Goal: Task Accomplishment & Management: Manage account settings

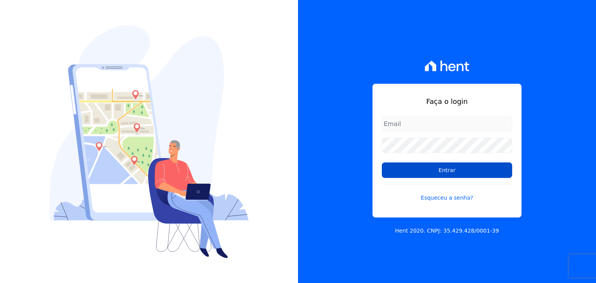
type input "[PERSON_NAME][EMAIL_ADDRESS][DOMAIN_NAME]"
click at [402, 175] on input "Entrar" at bounding box center [447, 171] width 130 height 16
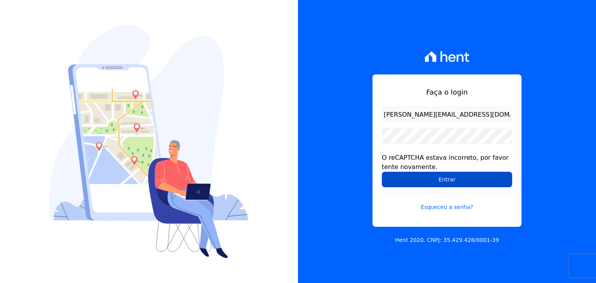
click at [463, 180] on input "Entrar" at bounding box center [447, 180] width 130 height 16
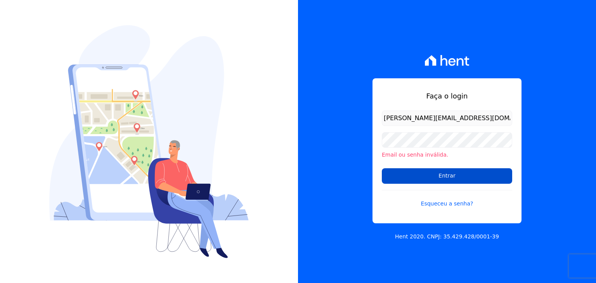
click at [453, 178] on input "Entrar" at bounding box center [447, 176] width 130 height 16
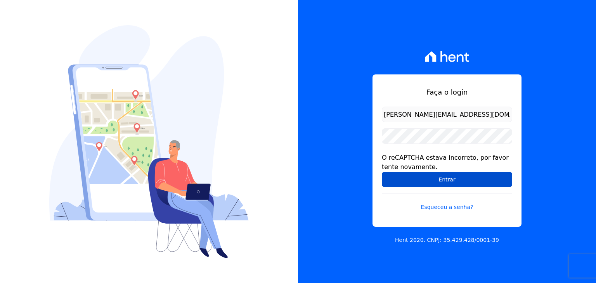
click at [410, 179] on input "Entrar" at bounding box center [447, 180] width 130 height 16
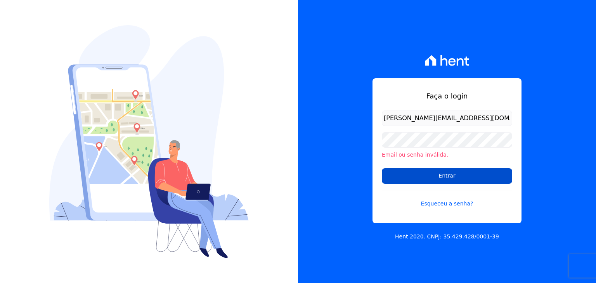
click at [409, 177] on input "Entrar" at bounding box center [447, 176] width 130 height 16
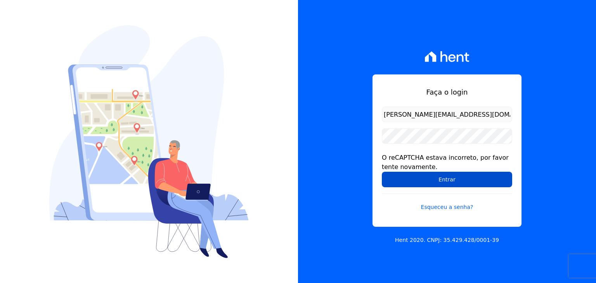
click at [409, 183] on input "Entrar" at bounding box center [447, 180] width 130 height 16
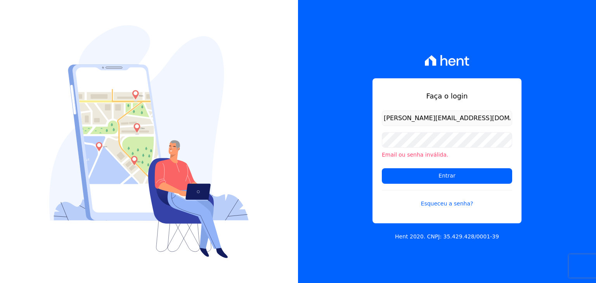
click at [346, 149] on div "Faça o login guilherme.farias@priori.com.vc Email ou senha inválida. Entrar Esq…" at bounding box center [447, 141] width 298 height 283
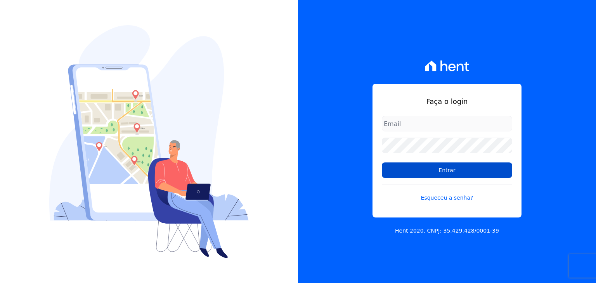
type input "[PERSON_NAME][EMAIL_ADDRESS][DOMAIN_NAME]"
click at [410, 171] on input "Entrar" at bounding box center [447, 171] width 130 height 16
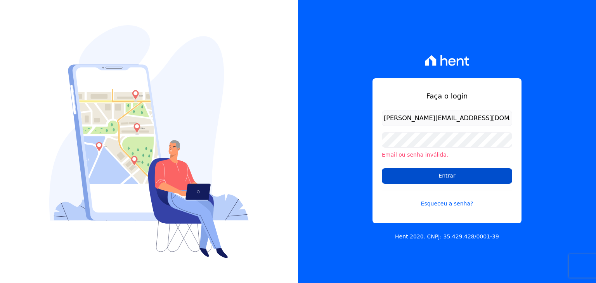
click at [408, 175] on input "Entrar" at bounding box center [447, 176] width 130 height 16
click at [425, 175] on input "Entrar" at bounding box center [447, 176] width 130 height 16
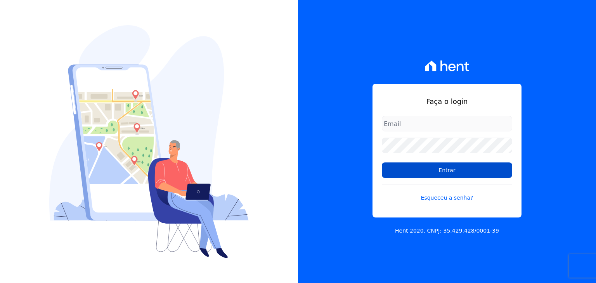
type input "[PERSON_NAME][EMAIL_ADDRESS][DOMAIN_NAME]"
click at [393, 174] on input "Entrar" at bounding box center [447, 171] width 130 height 16
type input "[PERSON_NAME][EMAIL_ADDRESS][DOMAIN_NAME]"
click at [485, 174] on input "Entrar" at bounding box center [447, 171] width 130 height 16
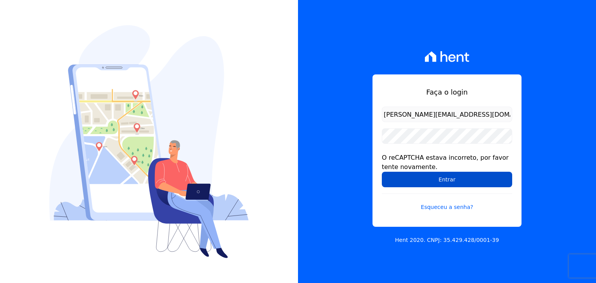
click at [503, 179] on input "Entrar" at bounding box center [447, 180] width 130 height 16
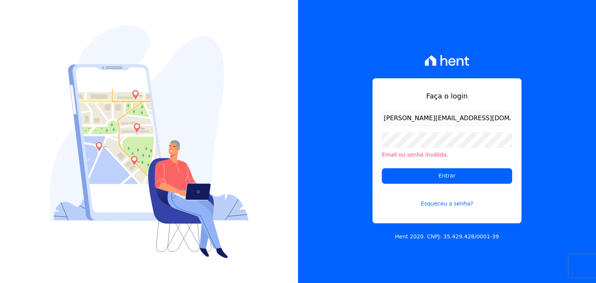
click at [500, 101] on h1 "Faça o login" at bounding box center [447, 96] width 130 height 10
click at [417, 174] on input "Entrar" at bounding box center [447, 176] width 130 height 16
drag, startPoint x: 0, startPoint y: 0, endPoint x: 417, endPoint y: 174, distance: 451.5
click at [417, 174] on input "Entrar" at bounding box center [447, 176] width 130 height 16
drag, startPoint x: 0, startPoint y: 0, endPoint x: 417, endPoint y: 174, distance: 451.5
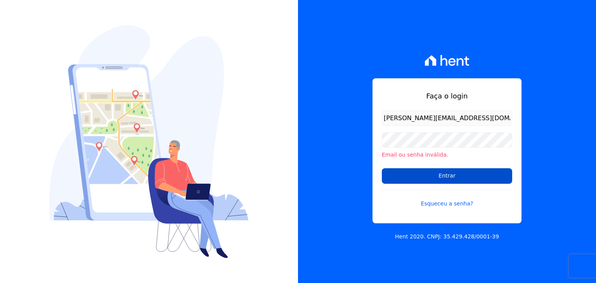
click at [417, 174] on input "Entrar" at bounding box center [447, 176] width 130 height 16
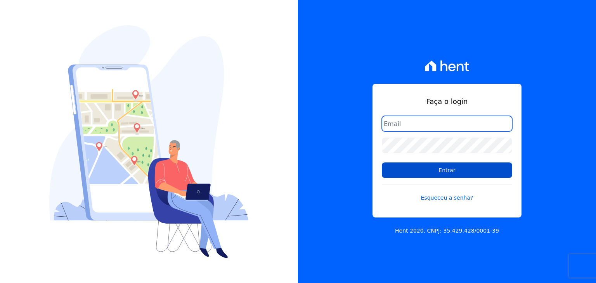
type input "[PERSON_NAME][EMAIL_ADDRESS][DOMAIN_NAME]"
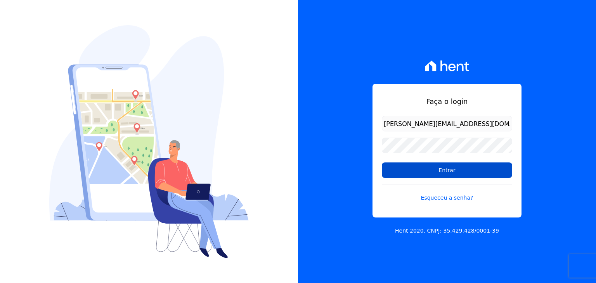
click at [409, 173] on input "Entrar" at bounding box center [447, 171] width 130 height 16
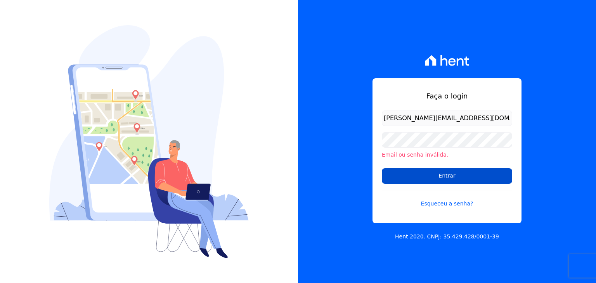
click at [426, 179] on input "Entrar" at bounding box center [447, 176] width 130 height 16
click at [483, 177] on input "Entrar" at bounding box center [447, 176] width 130 height 16
click at [478, 177] on input "Entrar" at bounding box center [447, 176] width 130 height 16
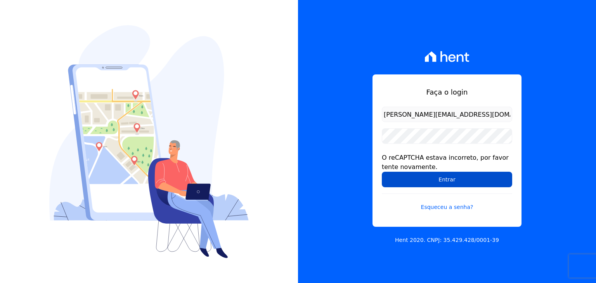
click at [431, 184] on input "Entrar" at bounding box center [447, 180] width 130 height 16
click at [428, 177] on input "Entrar" at bounding box center [447, 180] width 130 height 16
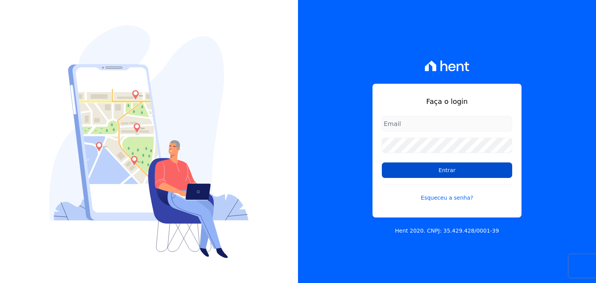
type input "[PERSON_NAME][EMAIL_ADDRESS][DOMAIN_NAME]"
click at [426, 174] on input "Entrar" at bounding box center [447, 171] width 130 height 16
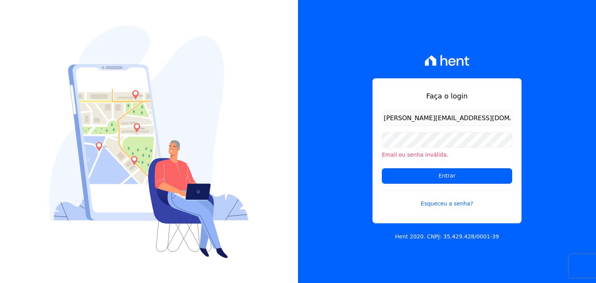
click at [378, 159] on div "Faça o login guilherme.farias@priori.com.vc Email ou senha inválida. Entrar Esq…" at bounding box center [446, 150] width 149 height 145
click at [398, 172] on input "Entrar" at bounding box center [447, 176] width 130 height 16
drag, startPoint x: 0, startPoint y: 0, endPoint x: 398, endPoint y: 172, distance: 433.9
click at [398, 172] on input "Entrar" at bounding box center [447, 176] width 130 height 16
click at [398, 177] on input "Entrar" at bounding box center [447, 176] width 130 height 16
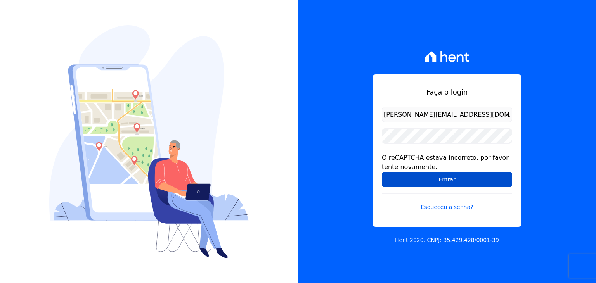
click at [443, 173] on input "Entrar" at bounding box center [447, 180] width 130 height 16
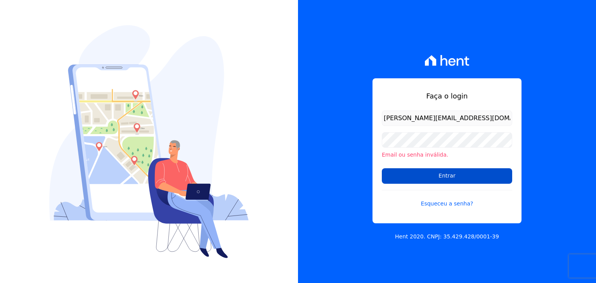
click at [441, 174] on input "Entrar" at bounding box center [447, 176] width 130 height 16
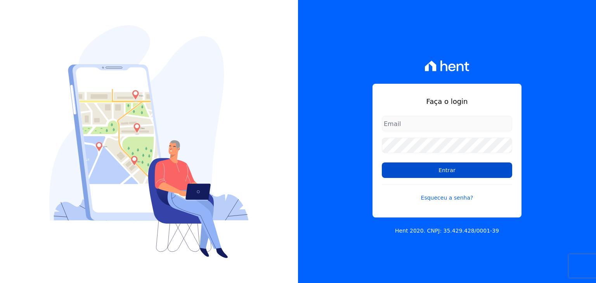
type input "[PERSON_NAME][EMAIL_ADDRESS][DOMAIN_NAME]"
click at [422, 166] on input "Entrar" at bounding box center [447, 171] width 130 height 16
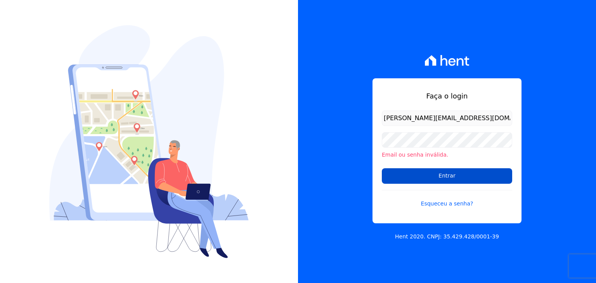
click at [489, 171] on input "Entrar" at bounding box center [447, 176] width 130 height 16
click at [461, 175] on input "Entrar" at bounding box center [447, 176] width 130 height 16
click at [439, 176] on input "Entrar" at bounding box center [447, 176] width 130 height 16
drag, startPoint x: 0, startPoint y: 0, endPoint x: 439, endPoint y: 176, distance: 473.0
click at [439, 176] on input "Entrar" at bounding box center [447, 176] width 130 height 16
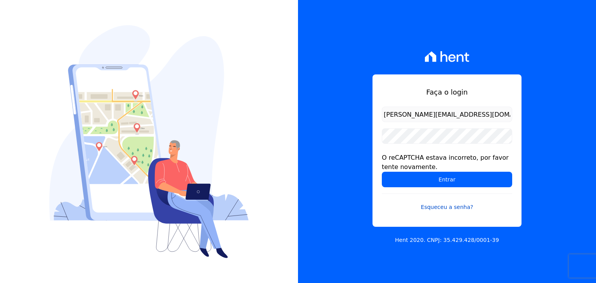
click at [444, 210] on link "Esqueceu a senha?" at bounding box center [447, 203] width 130 height 18
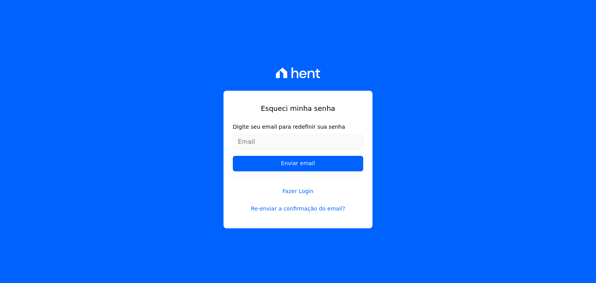
click at [292, 144] on input "Digite seu email para redefinir sua senha" at bounding box center [298, 142] width 130 height 16
type input "[PERSON_NAME][EMAIL_ADDRESS][DOMAIN_NAME]"
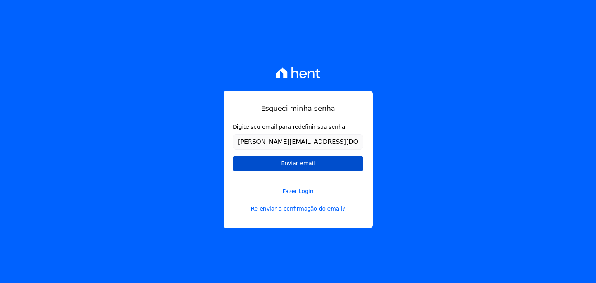
click at [303, 160] on input "Enviar email" at bounding box center [298, 164] width 130 height 16
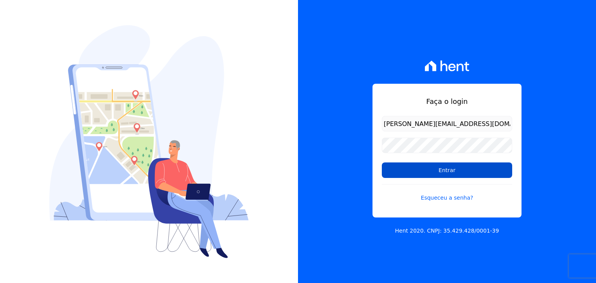
click at [412, 170] on input "Entrar" at bounding box center [447, 171] width 130 height 16
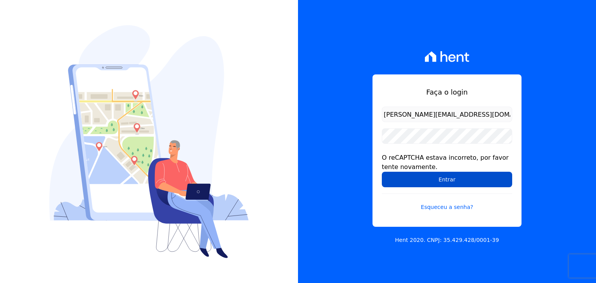
click at [455, 177] on input "Entrar" at bounding box center [447, 180] width 130 height 16
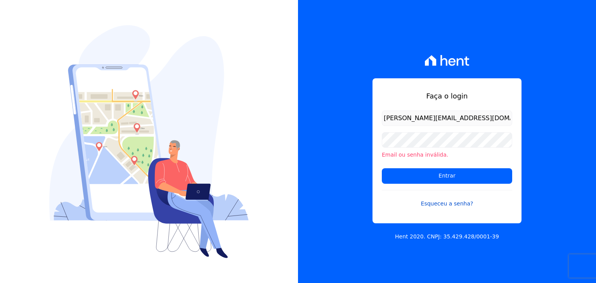
click at [450, 200] on link "Esqueceu a senha?" at bounding box center [447, 199] width 130 height 18
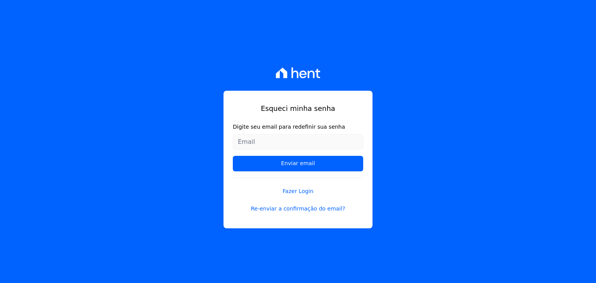
type input "[PERSON_NAME][EMAIL_ADDRESS][DOMAIN_NAME]"
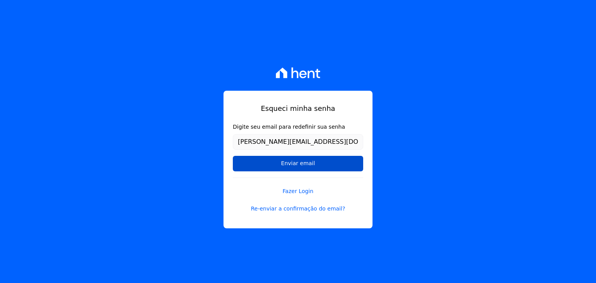
click at [324, 166] on input "Enviar email" at bounding box center [298, 164] width 130 height 16
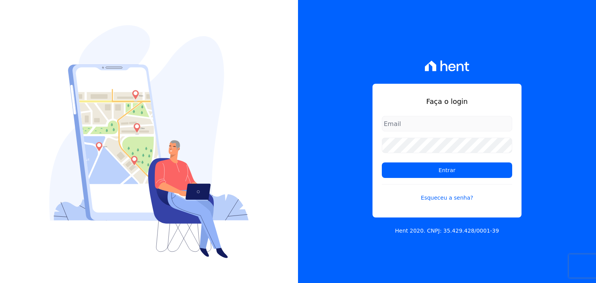
type input "[PERSON_NAME][EMAIL_ADDRESS][DOMAIN_NAME]"
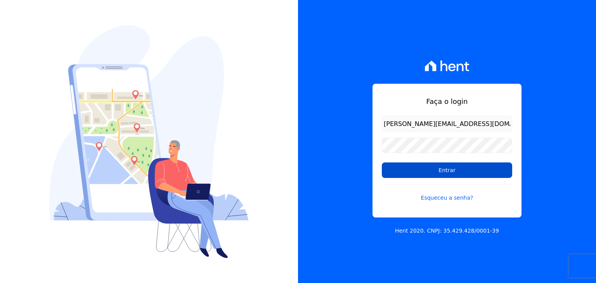
click at [405, 176] on input "Entrar" at bounding box center [447, 171] width 130 height 16
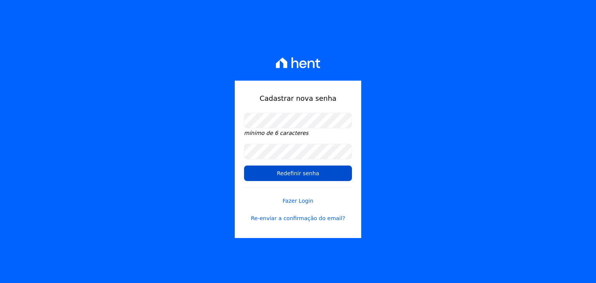
click at [254, 173] on input "Redefinir senha" at bounding box center [298, 174] width 108 height 16
click at [301, 177] on input "Redefinir senha" at bounding box center [298, 174] width 108 height 16
click at [274, 171] on input "Redefinir senha" at bounding box center [298, 174] width 108 height 16
click at [278, 173] on input "Redefinir senha" at bounding box center [298, 174] width 108 height 16
click at [301, 173] on input "Redefinir senha" at bounding box center [298, 174] width 108 height 16
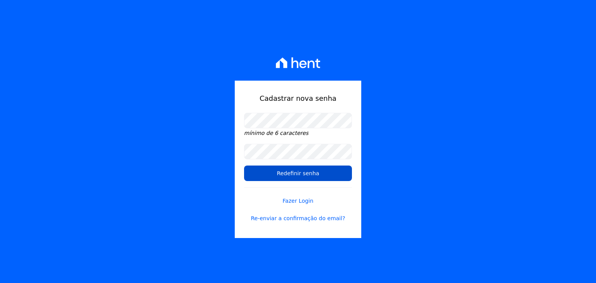
click at [304, 177] on input "Redefinir senha" at bounding box center [298, 174] width 108 height 16
click at [319, 174] on input "Redefinir senha" at bounding box center [298, 174] width 108 height 16
click at [296, 203] on link "Fazer Login" at bounding box center [298, 196] width 108 height 18
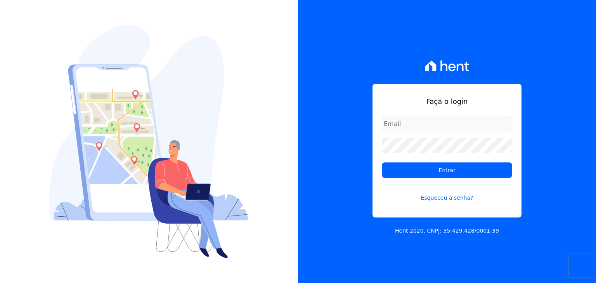
type input "[PERSON_NAME][EMAIL_ADDRESS][DOMAIN_NAME]"
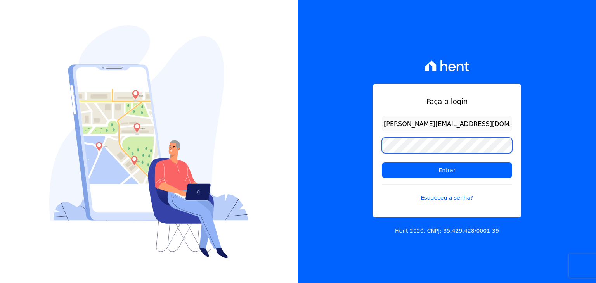
click at [316, 140] on div "Faça o login guilherme.farias@priori.com.vc Entrar Esqueceu a senha? Hent 2020.…" at bounding box center [447, 141] width 298 height 283
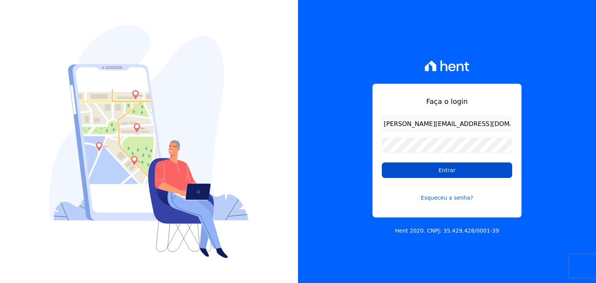
click at [401, 175] on input "Entrar" at bounding box center [447, 171] width 130 height 16
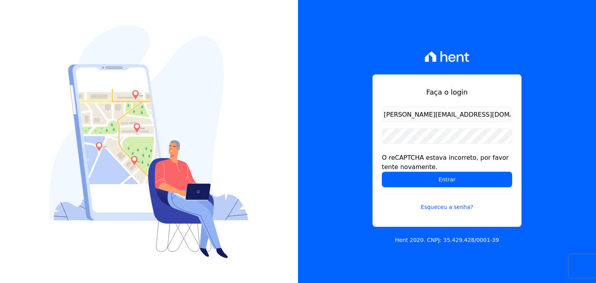
click at [399, 173] on input "Entrar" at bounding box center [447, 180] width 130 height 16
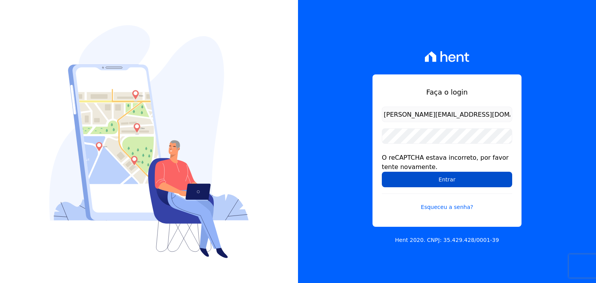
drag, startPoint x: 0, startPoint y: 0, endPoint x: 399, endPoint y: 173, distance: 434.6
click at [399, 173] on input "Entrar" at bounding box center [447, 180] width 130 height 16
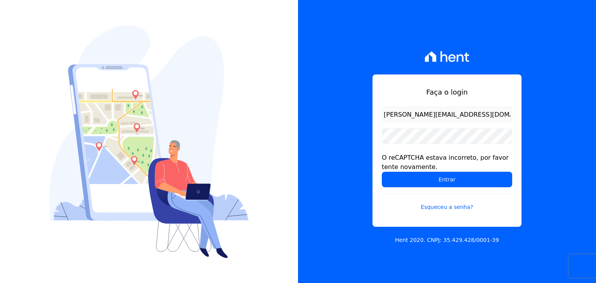
click at [398, 176] on input "Entrar" at bounding box center [447, 180] width 130 height 16
click at [399, 178] on input "Entrar" at bounding box center [447, 180] width 130 height 16
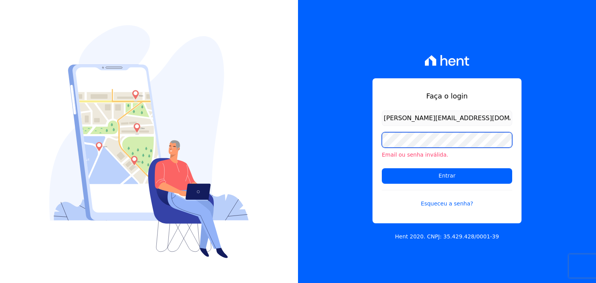
click at [163, 93] on div "Faça o login [PERSON_NAME][EMAIL_ADDRESS][DOMAIN_NAME] Email ou senha inválida.…" at bounding box center [298, 141] width 596 height 283
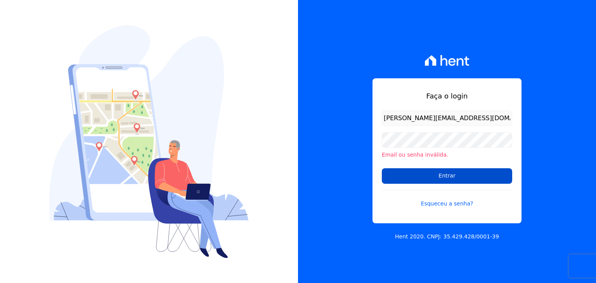
click at [405, 181] on input "Entrar" at bounding box center [447, 176] width 130 height 16
drag, startPoint x: 0, startPoint y: 0, endPoint x: 405, endPoint y: 181, distance: 443.4
click at [405, 181] on input "Entrar" at bounding box center [447, 176] width 130 height 16
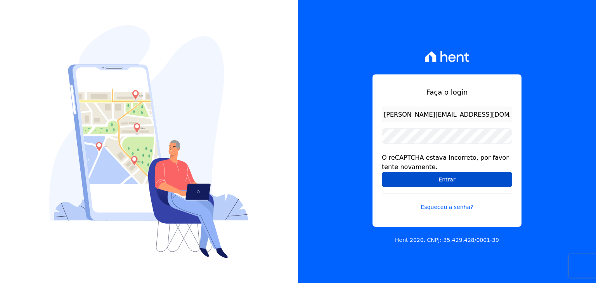
drag, startPoint x: 0, startPoint y: 0, endPoint x: 405, endPoint y: 181, distance: 443.4
click at [405, 181] on input "Entrar" at bounding box center [447, 180] width 130 height 16
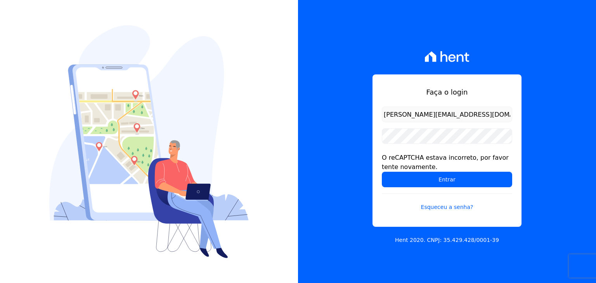
click at [405, 181] on input "Entrar" at bounding box center [447, 180] width 130 height 16
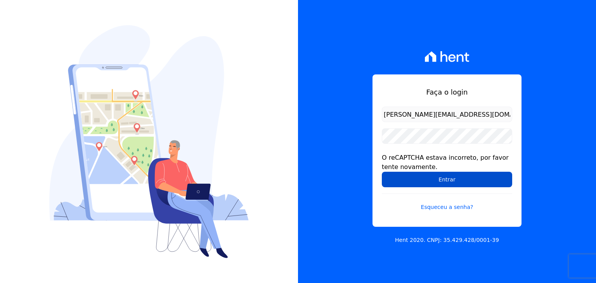
drag, startPoint x: 0, startPoint y: 0, endPoint x: 405, endPoint y: 181, distance: 443.4
click at [405, 181] on input "Entrar" at bounding box center [447, 180] width 130 height 16
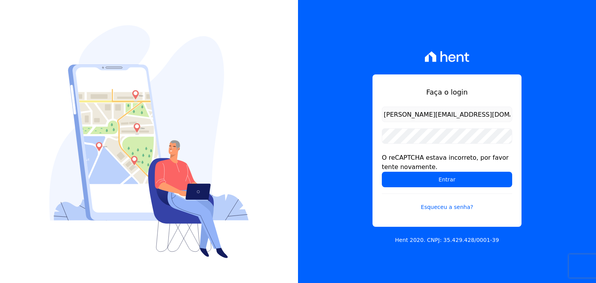
click at [405, 188] on form "guilherme.farias@priori.com.vc O reCAPTCHA estava incorreto, por favor tente no…" at bounding box center [447, 164] width 130 height 114
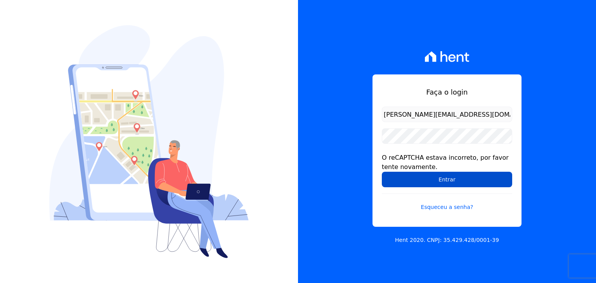
click at [398, 175] on input "Entrar" at bounding box center [447, 180] width 130 height 16
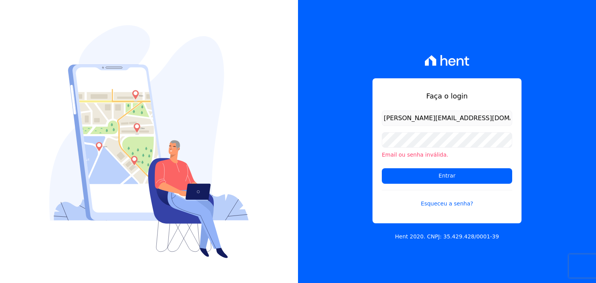
click at [423, 181] on input "Entrar" at bounding box center [447, 176] width 130 height 16
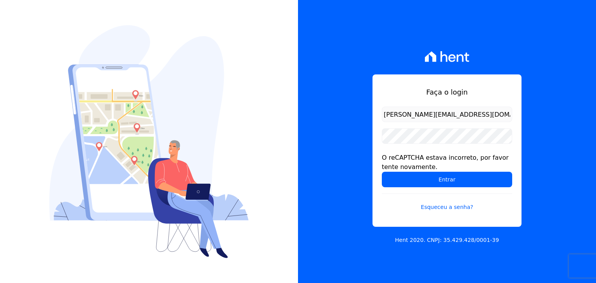
click at [388, 166] on div "O reCAPTCHA estava incorreto, por favor tente novamente." at bounding box center [447, 162] width 130 height 19
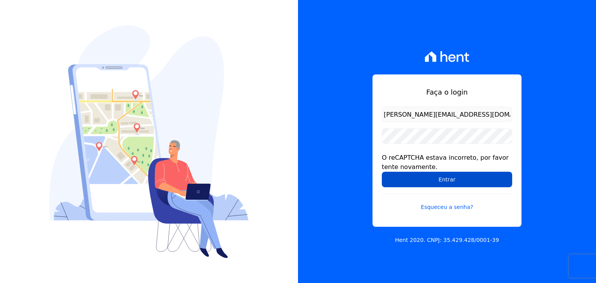
click at [390, 177] on input "Entrar" at bounding box center [447, 180] width 130 height 16
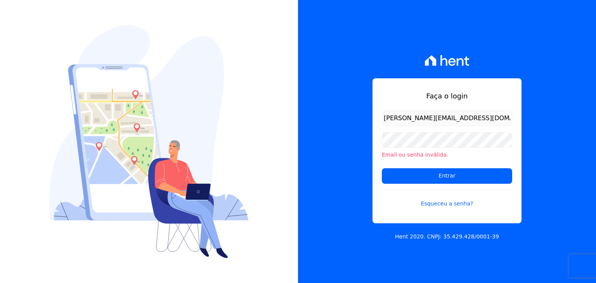
click at [452, 237] on p "Hent 2020. CNPJ: 35.429.428/0001-39" at bounding box center [447, 237] width 104 height 8
click at [295, 91] on div at bounding box center [149, 141] width 298 height 283
click at [280, 124] on div at bounding box center [149, 141] width 298 height 283
click at [197, 142] on img at bounding box center [148, 141] width 199 height 233
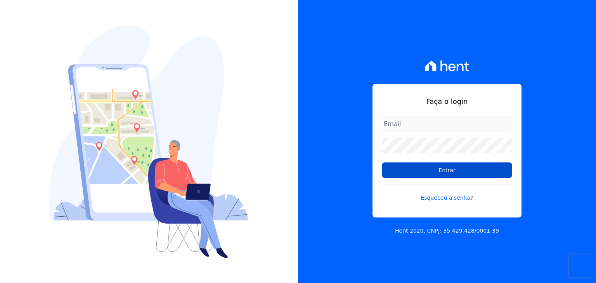
type input "[PERSON_NAME][EMAIL_ADDRESS][DOMAIN_NAME]"
click at [452, 170] on input "Entrar" at bounding box center [447, 171] width 130 height 16
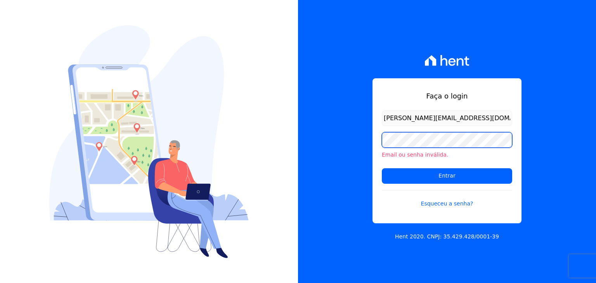
click at [234, 114] on div "Faça o login guilherme.farias@priori.com.vc Email ou senha inválida. Entrar Esq…" at bounding box center [298, 141] width 596 height 283
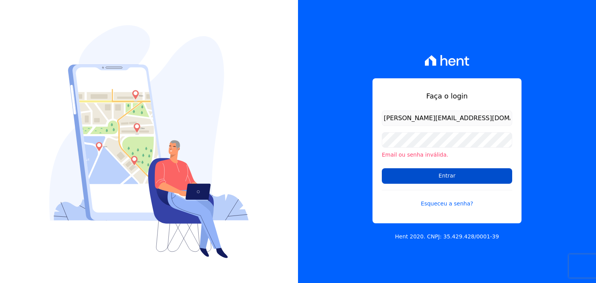
click at [391, 182] on input "Entrar" at bounding box center [447, 176] width 130 height 16
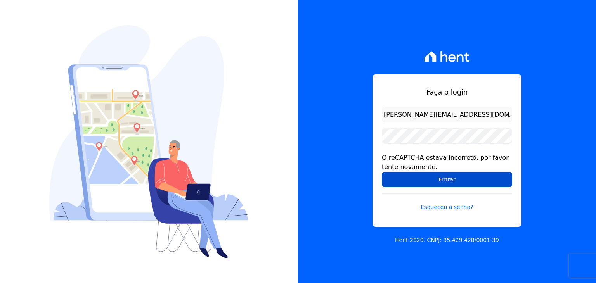
click at [397, 178] on input "Entrar" at bounding box center [447, 180] width 130 height 16
click at [397, 179] on input "Entrar" at bounding box center [447, 180] width 130 height 16
click at [403, 181] on input "Entrar" at bounding box center [447, 180] width 130 height 16
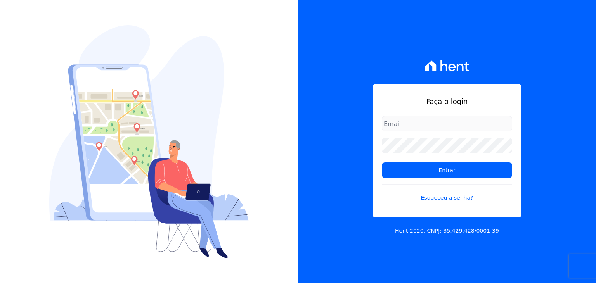
type input "[PERSON_NAME][EMAIL_ADDRESS][DOMAIN_NAME]"
click at [452, 113] on div "Faça o login [PERSON_NAME][EMAIL_ADDRESS][DOMAIN_NAME] Entrar Esqueceu a senha?" at bounding box center [446, 151] width 149 height 134
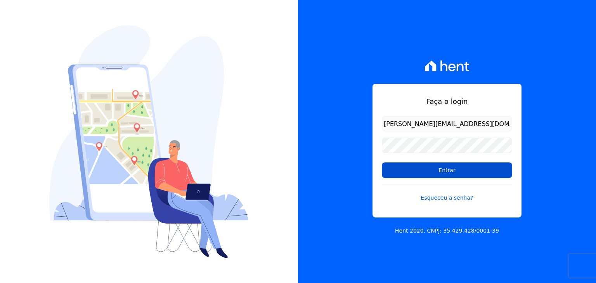
click at [447, 171] on input "Entrar" at bounding box center [447, 171] width 130 height 16
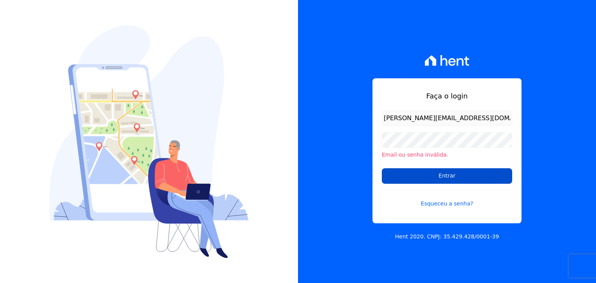
click at [445, 178] on input "Entrar" at bounding box center [447, 176] width 130 height 16
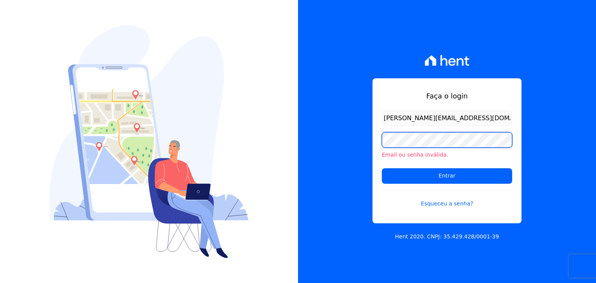
click at [321, 126] on div "Faça o login guilherme.farias@priori.com.vc Email ou senha inválida. Entrar Esq…" at bounding box center [447, 141] width 298 height 283
click at [382, 168] on input "Entrar" at bounding box center [447, 176] width 130 height 16
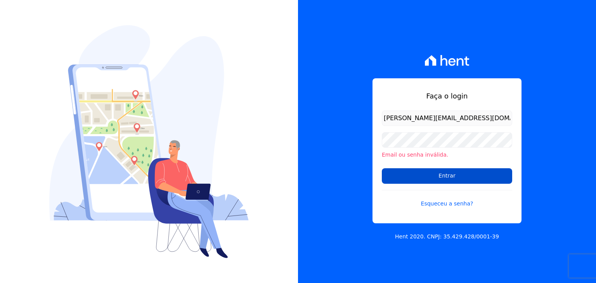
click at [386, 177] on input "Entrar" at bounding box center [447, 176] width 130 height 16
click at [407, 173] on input "Entrar" at bounding box center [447, 176] width 130 height 16
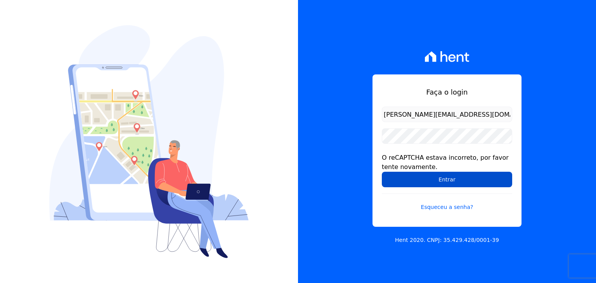
click at [400, 186] on input "Entrar" at bounding box center [447, 180] width 130 height 16
click at [424, 174] on input "Entrar" at bounding box center [447, 180] width 130 height 16
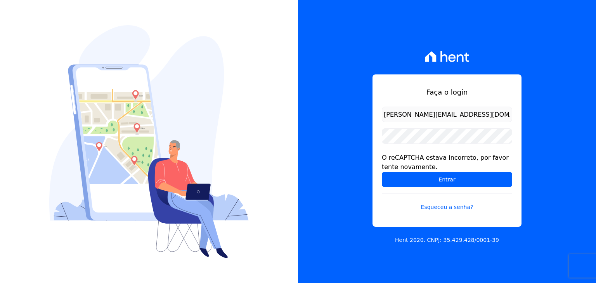
click at [424, 174] on input "Entrar" at bounding box center [447, 180] width 130 height 16
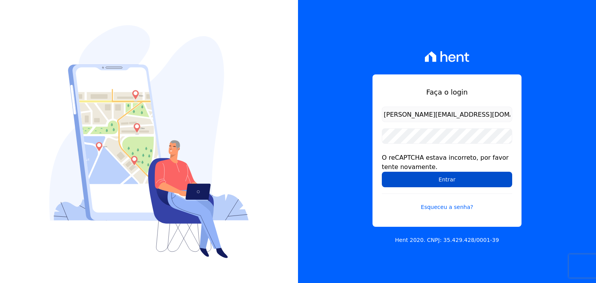
click at [426, 177] on input "Entrar" at bounding box center [447, 180] width 130 height 16
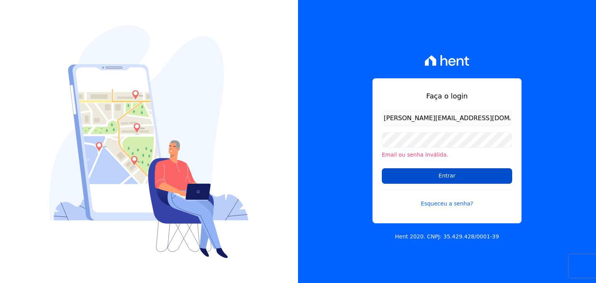
click at [397, 180] on input "Entrar" at bounding box center [447, 176] width 130 height 16
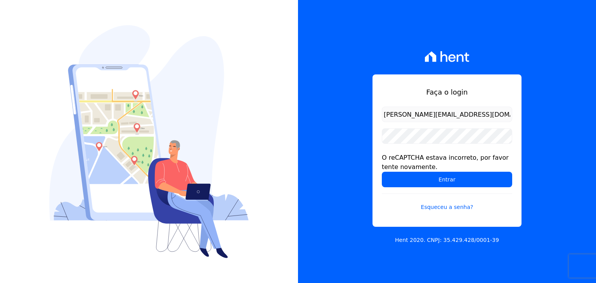
click at [397, 180] on input "Entrar" at bounding box center [447, 180] width 130 height 16
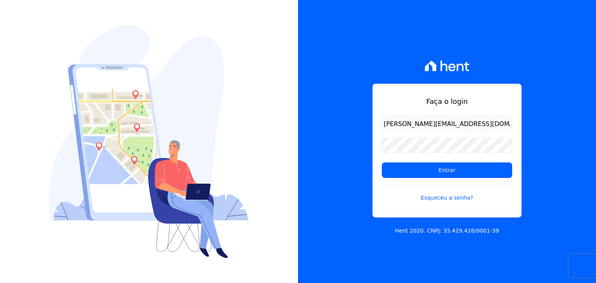
click at [473, 164] on input "Entrar" at bounding box center [447, 171] width 130 height 16
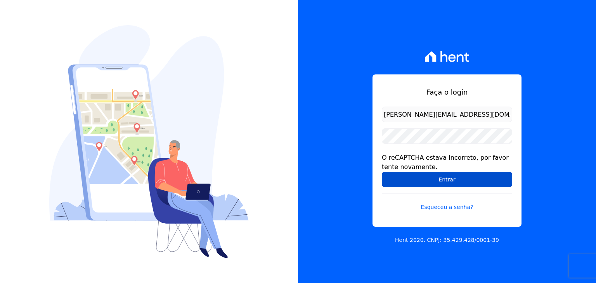
click at [467, 182] on input "Entrar" at bounding box center [447, 180] width 130 height 16
drag, startPoint x: 0, startPoint y: 0, endPoint x: 467, endPoint y: 182, distance: 500.9
click at [467, 182] on input "Entrar" at bounding box center [447, 180] width 130 height 16
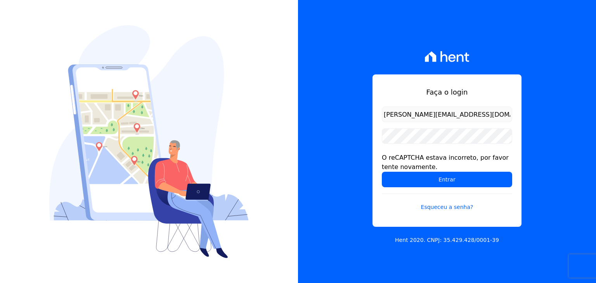
click at [467, 182] on input "Entrar" at bounding box center [447, 180] width 130 height 16
click at [471, 185] on input "Entrar" at bounding box center [447, 180] width 130 height 16
click at [224, 103] on div "Faça o login guilherme.farias@priori.com.vc O reCAPTCHA estava incorreto, por f…" at bounding box center [298, 141] width 596 height 283
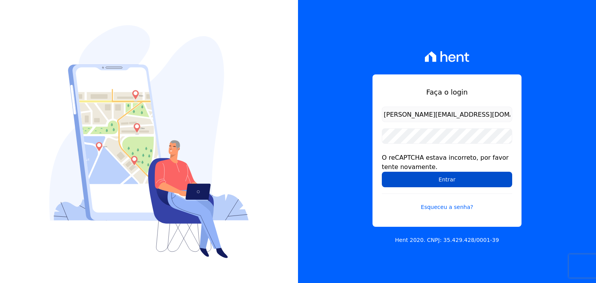
click at [392, 178] on input "Entrar" at bounding box center [447, 180] width 130 height 16
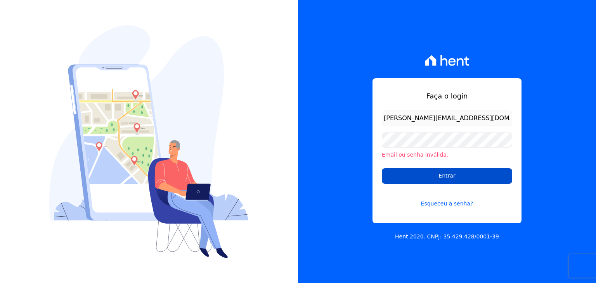
drag, startPoint x: 0, startPoint y: 0, endPoint x: 392, endPoint y: 178, distance: 430.8
click at [392, 178] on input "Entrar" at bounding box center [447, 176] width 130 height 16
click at [447, 176] on input "Entrar" at bounding box center [447, 176] width 130 height 16
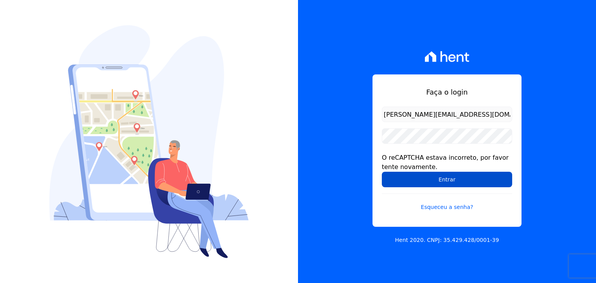
click at [443, 181] on input "Entrar" at bounding box center [447, 180] width 130 height 16
